Goal: Task Accomplishment & Management: Manage account settings

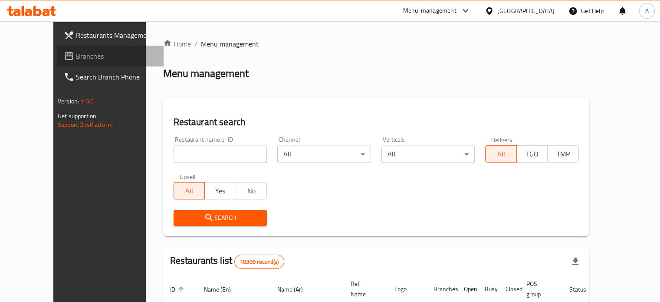
click at [82, 55] on span "Branches" at bounding box center [116, 56] width 81 height 10
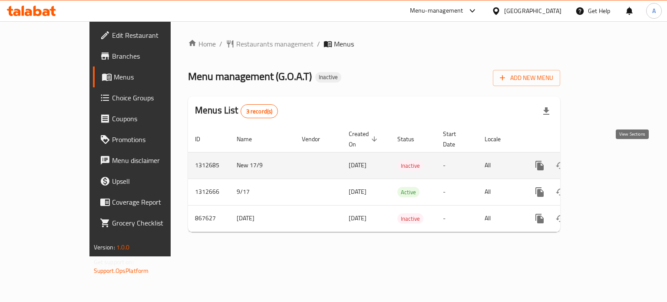
click at [607, 160] on icon "enhanced table" at bounding box center [602, 165] width 10 height 10
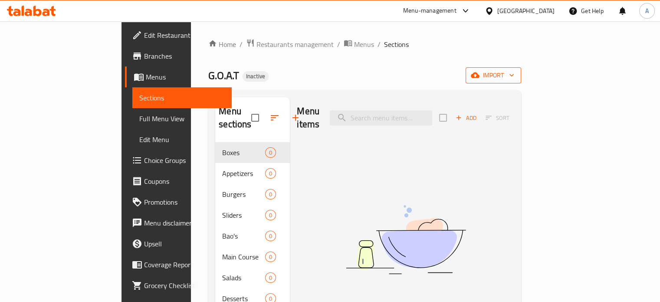
click at [521, 81] on button "import" at bounding box center [494, 75] width 56 height 16
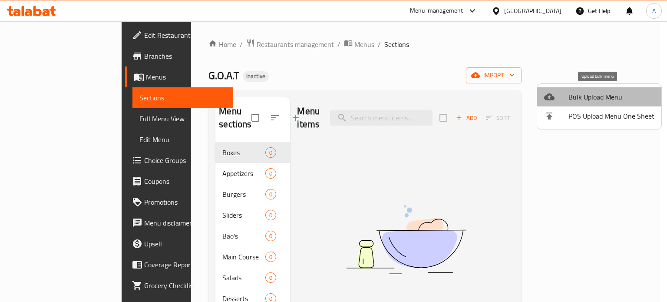
click at [601, 99] on span "Bulk Upload Menu" at bounding box center [611, 97] width 86 height 10
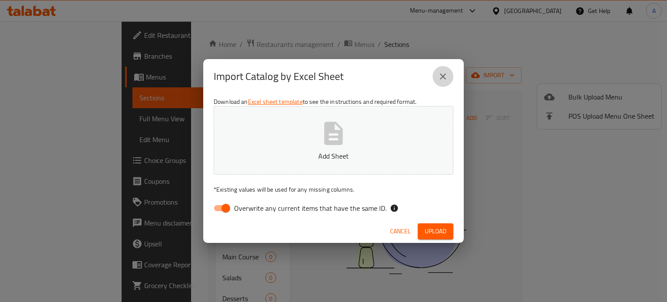
click at [448, 81] on button "close" at bounding box center [442, 76] width 21 height 21
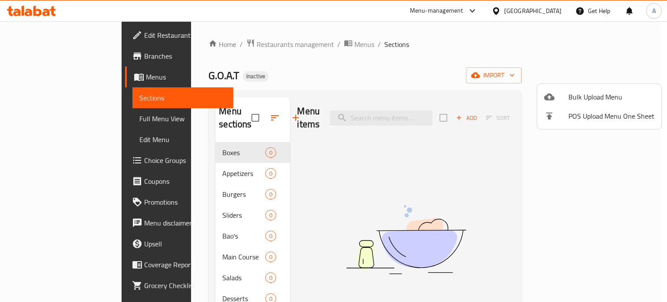
click at [210, 109] on div at bounding box center [333, 151] width 667 height 302
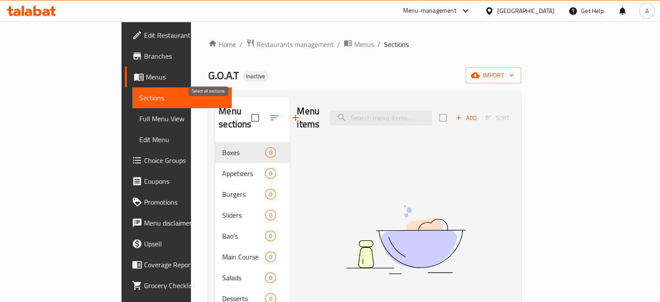
click at [246, 109] on input "checkbox" at bounding box center [255, 117] width 18 height 18
checkbox input "true"
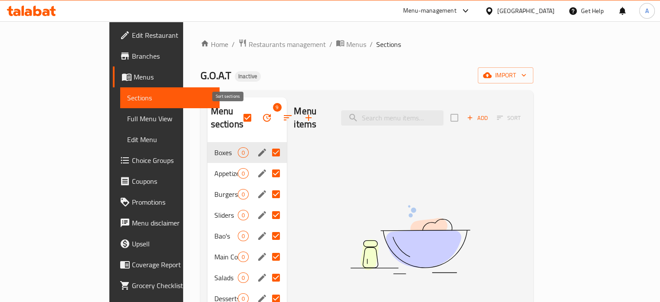
click at [277, 122] on button "button" at bounding box center [287, 117] width 21 height 21
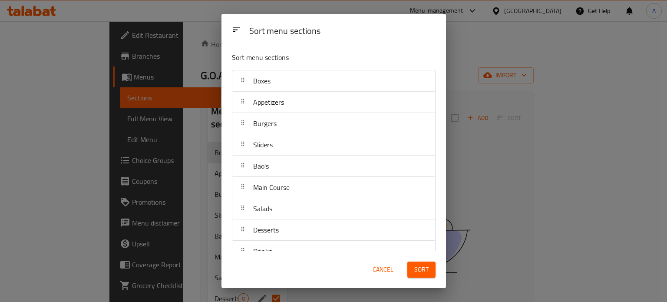
click at [210, 120] on div "Sort menu sections Sort menu sections Boxes Appetizers Burgers Sliders Bao's Ma…" at bounding box center [333, 151] width 667 height 302
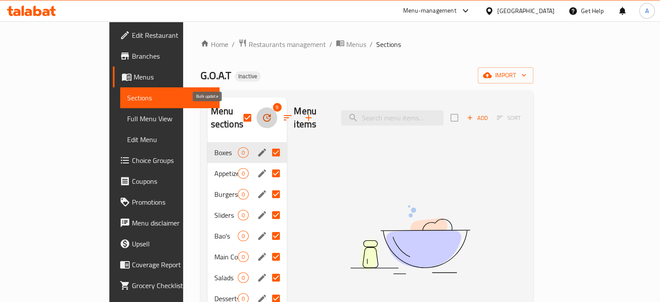
click at [262, 118] on icon "button" at bounding box center [267, 117] width 10 height 10
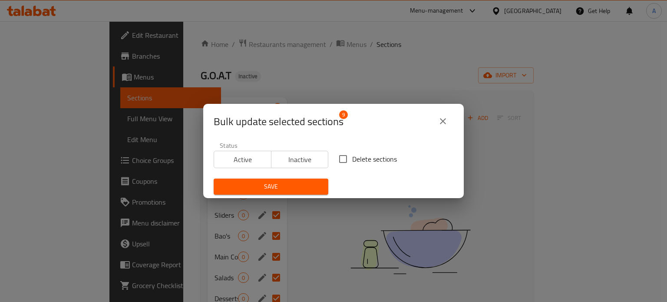
click at [347, 159] on input "Delete sections" at bounding box center [343, 159] width 18 height 18
checkbox input "true"
click at [311, 178] on div "Save" at bounding box center [270, 186] width 125 height 26
click at [311, 184] on span "Save" at bounding box center [270, 186] width 101 height 11
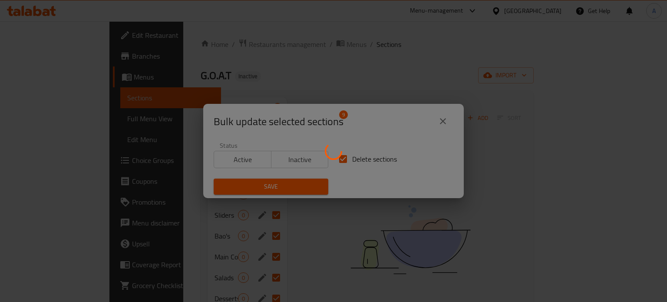
checkbox input "false"
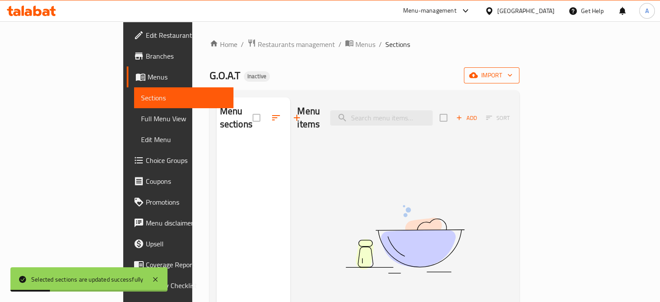
click at [519, 81] on button "import" at bounding box center [492, 75] width 56 height 16
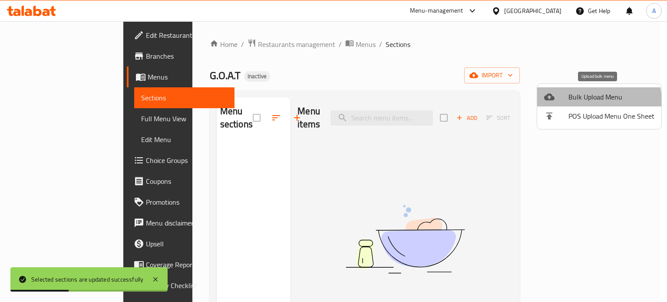
click at [588, 102] on span "Bulk Upload Menu" at bounding box center [611, 97] width 86 height 10
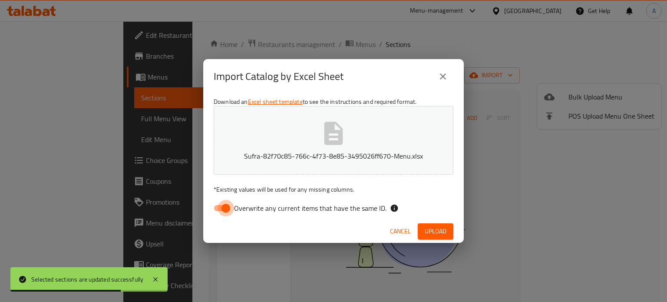
click at [229, 208] on input "Overwrite any current items that have the same ID." at bounding box center [225, 208] width 49 height 16
checkbox input "false"
click at [445, 230] on span "Upload" at bounding box center [435, 231] width 22 height 11
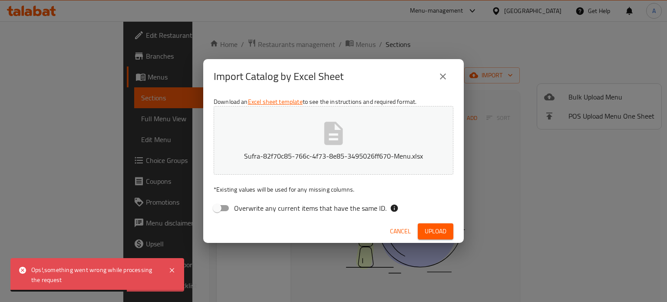
click at [399, 233] on span "Cancel" at bounding box center [400, 231] width 21 height 11
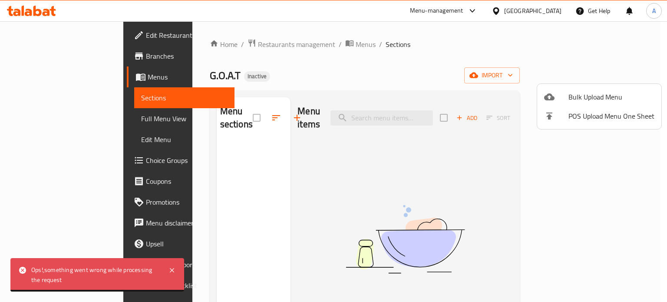
click at [574, 93] on span "Bulk Upload Menu" at bounding box center [611, 97] width 86 height 10
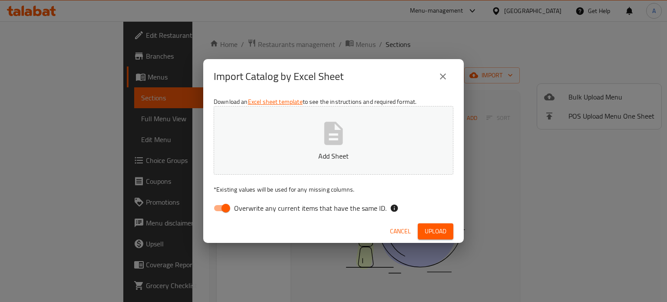
click at [243, 207] on span "Overwrite any current items that have the same ID." at bounding box center [310, 208] width 152 height 10
click at [243, 207] on input "Overwrite any current items that have the same ID." at bounding box center [225, 208] width 49 height 16
checkbox input "false"
click at [290, 163] on button "Add Sheet" at bounding box center [333, 140] width 240 height 69
click at [439, 235] on button "Upload" at bounding box center [435, 231] width 36 height 16
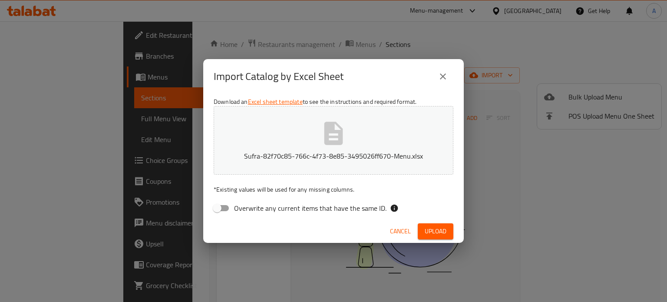
click at [436, 78] on button "close" at bounding box center [442, 76] width 21 height 21
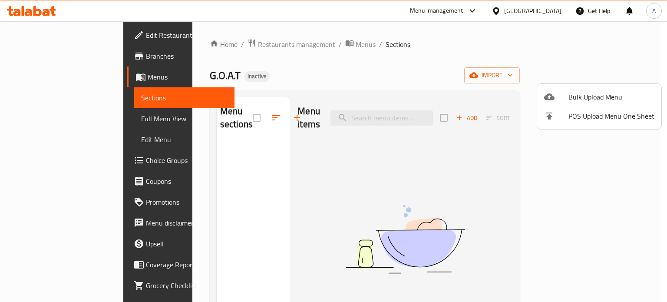
click at [554, 96] on div at bounding box center [556, 97] width 24 height 10
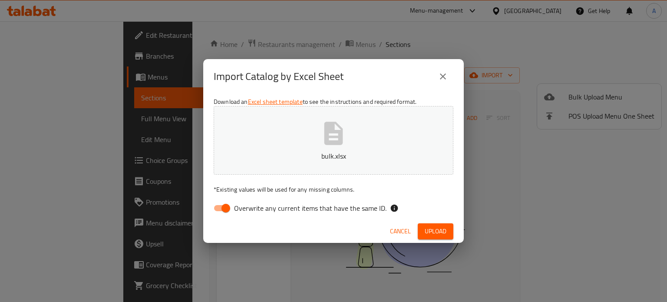
click at [220, 211] on input "Overwrite any current items that have the same ID." at bounding box center [225, 208] width 49 height 16
checkbox input "false"
click at [432, 232] on span "Upload" at bounding box center [435, 231] width 22 height 11
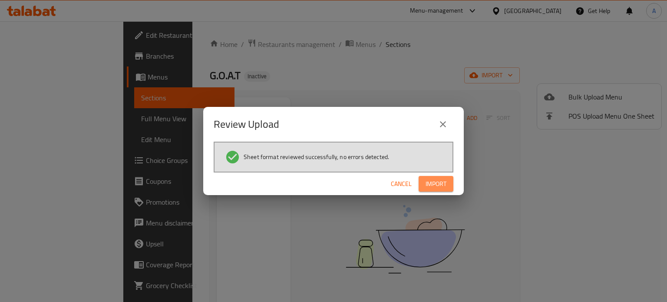
click at [435, 182] on span "Import" at bounding box center [435, 183] width 21 height 11
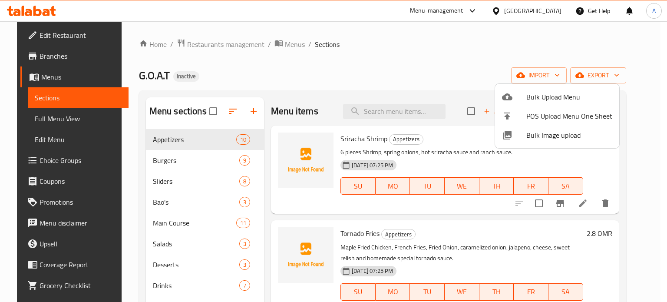
click at [422, 230] on div at bounding box center [333, 151] width 667 height 302
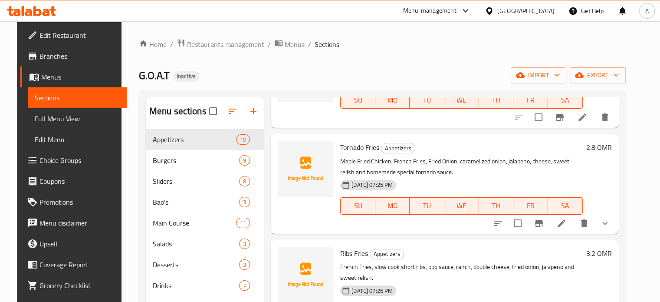
scroll to position [87, 0]
click at [610, 220] on icon "show more" at bounding box center [605, 222] width 10 height 10
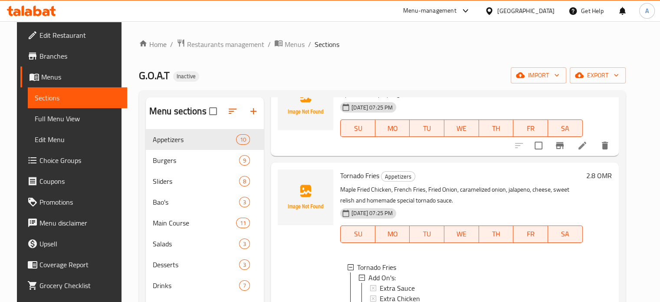
scroll to position [0, 0]
